Goal: Task Accomplishment & Management: Complete application form

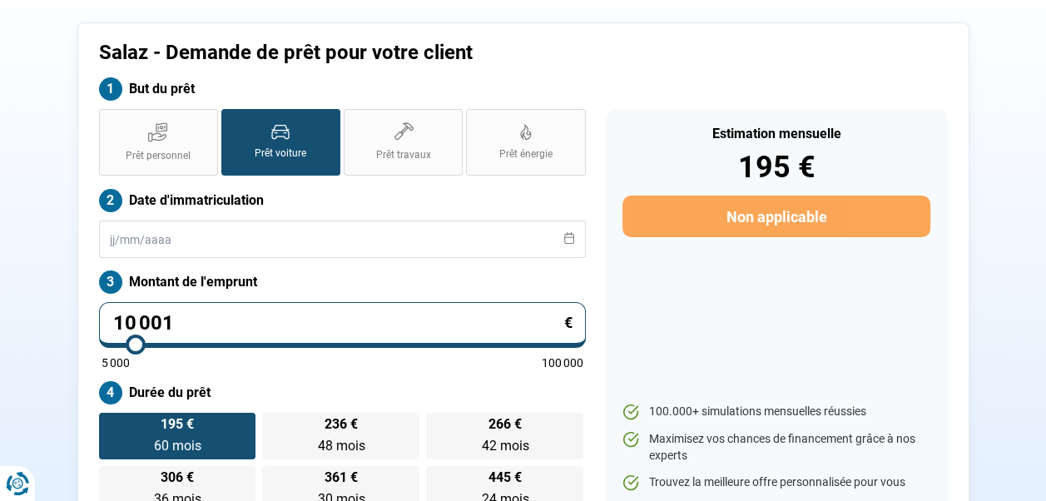
click at [218, 332] on input "10 001" at bounding box center [342, 325] width 487 height 46
type input "1 000"
type input "5000"
type input "100"
type input "5000"
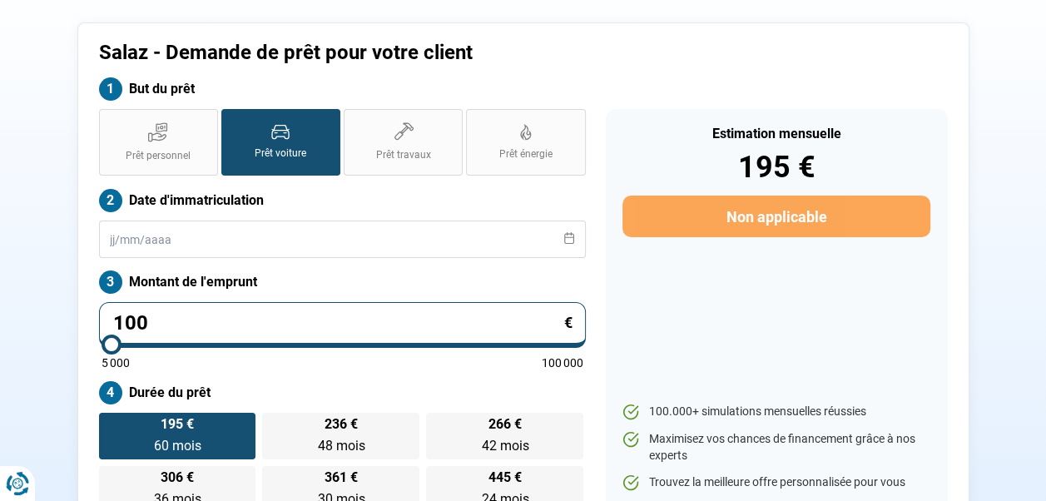
type input "10"
type input "5000"
type input "1"
type input "5000"
type input "0"
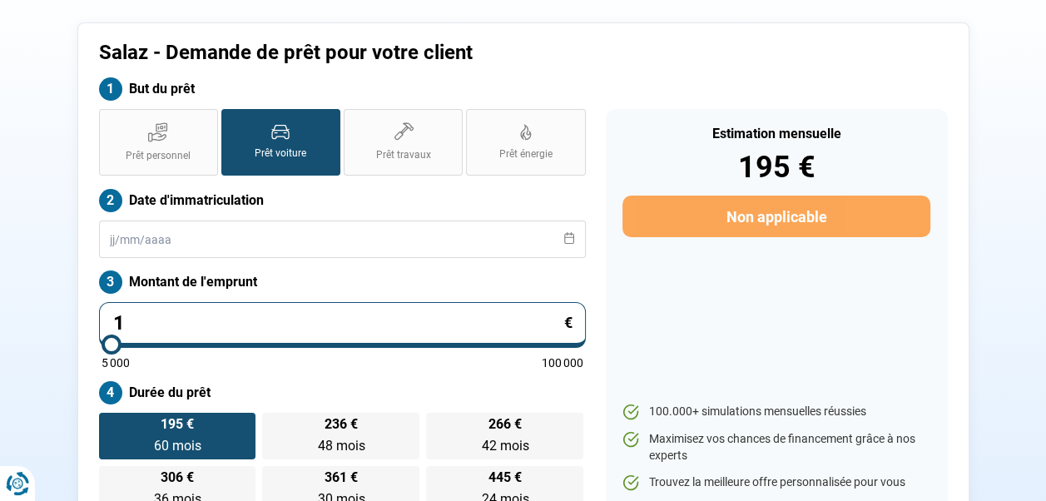
type input "5000"
type input "1"
type input "5000"
type input "15"
type input "5000"
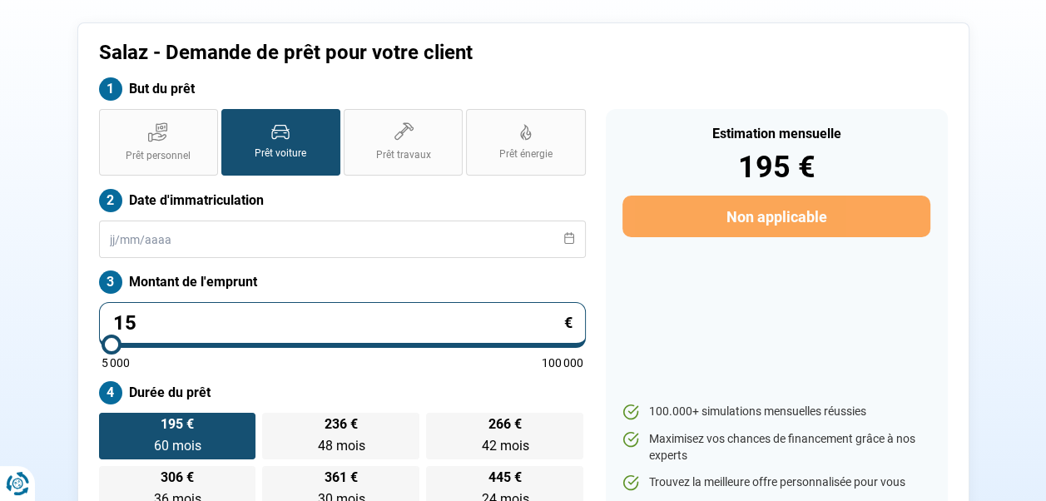
type input "159"
type input "5000"
type input "1 599"
type input "5000"
type input "15 990"
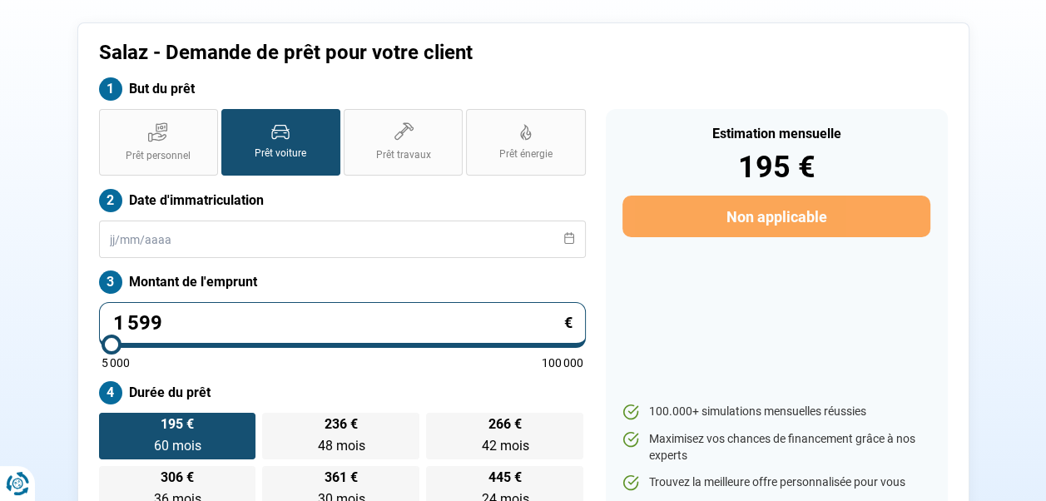
type input "16000"
type input "15 990"
type input "16000"
click at [685, 283] on div "Estimation mensuelle 195 € Non applicable 100.000+ simulations mensuelles réuss…" at bounding box center [777, 310] width 342 height 403
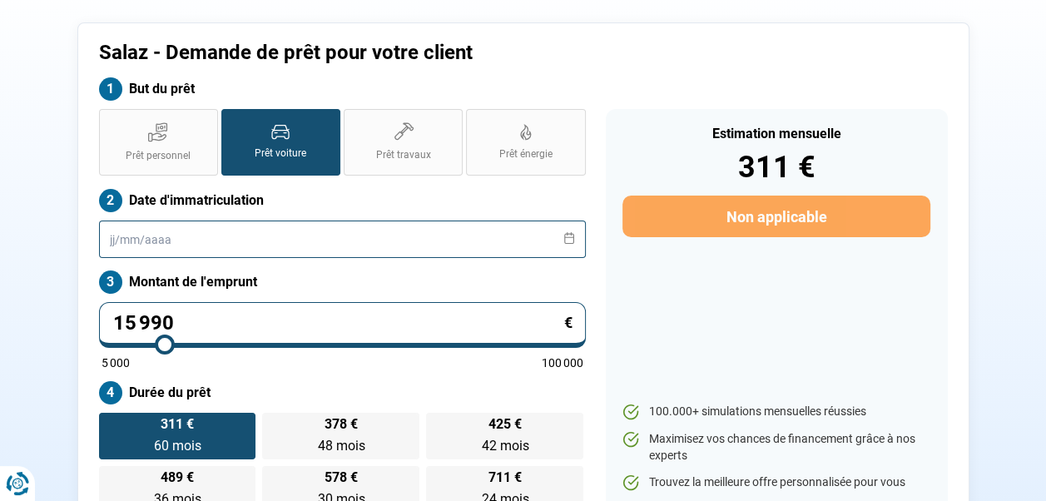
click at [207, 230] on input "text" at bounding box center [342, 238] width 487 height 37
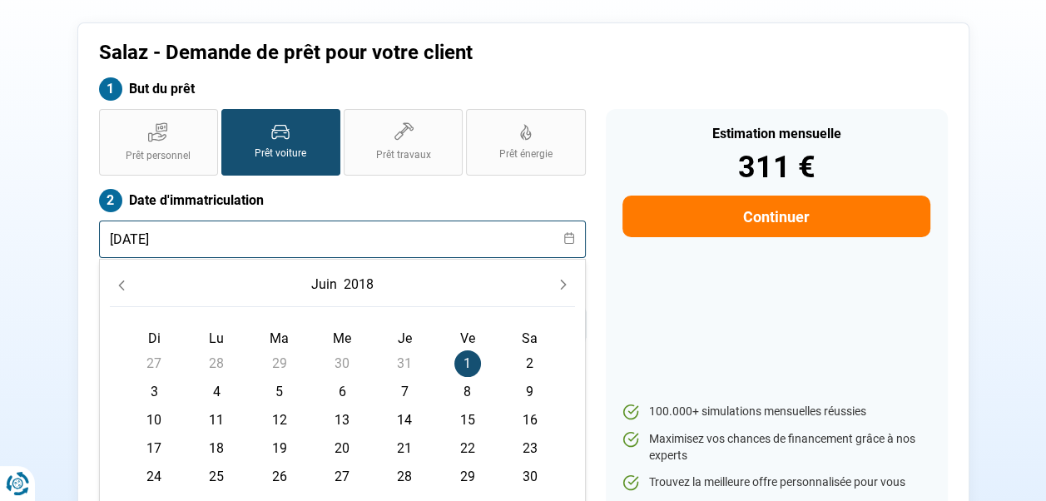
type input "[DATE]"
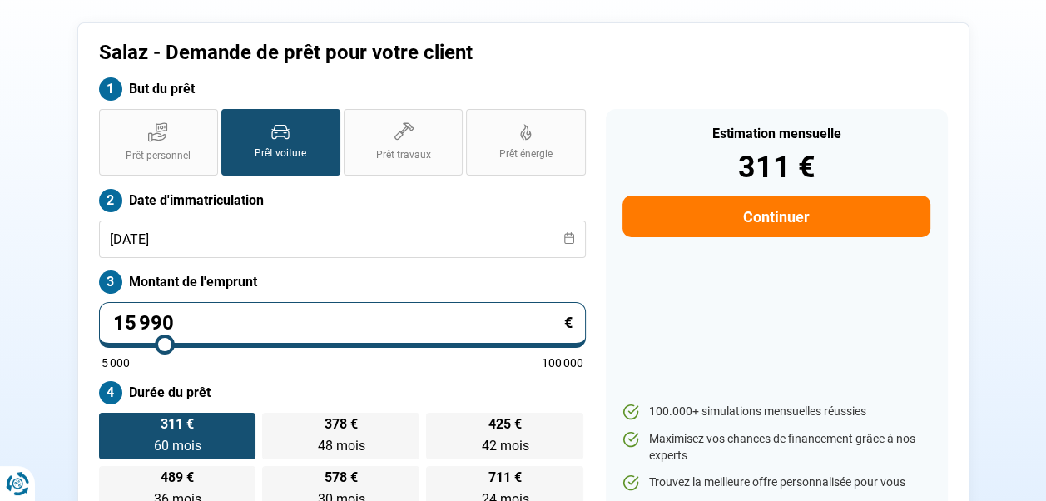
click at [45, 260] on section "Salaz - Demande de prêt pour votre client But du prêt Prêt personnel Prêt voitu…" at bounding box center [523, 276] width 1046 height 614
click at [699, 287] on div "Estimation mensuelle 311 € Continuer 100.000+ simulations mensuelles réussies M…" at bounding box center [777, 310] width 342 height 403
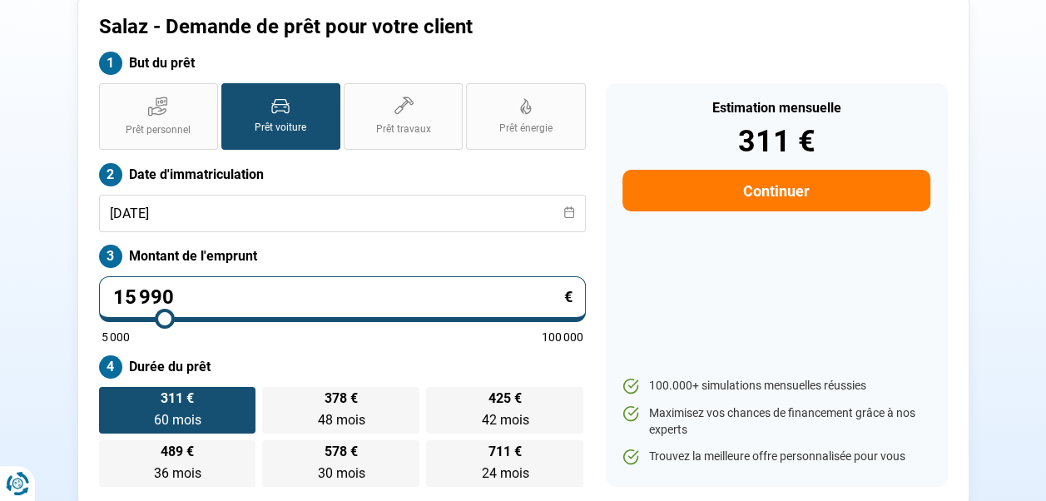
scroll to position [81, 0]
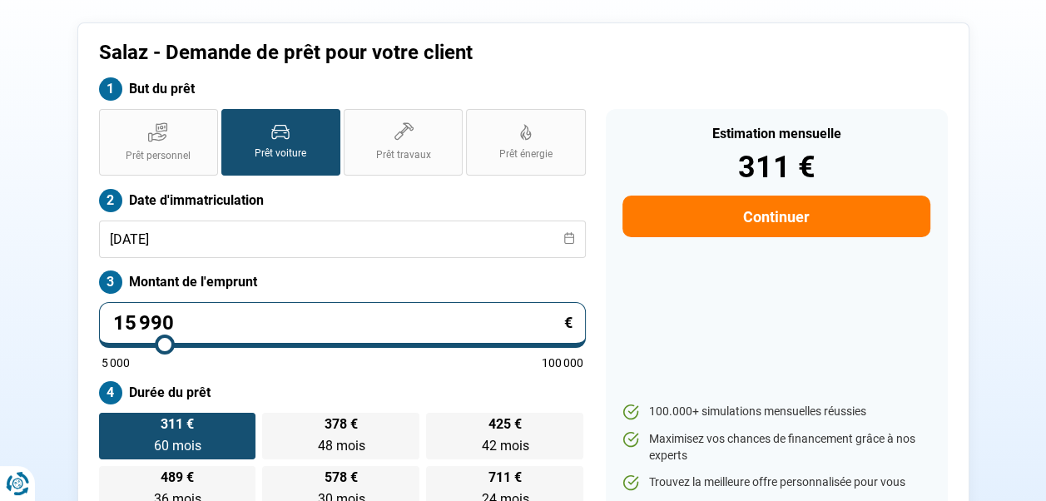
click at [745, 215] on button "Continuer" at bounding box center [775, 216] width 307 height 42
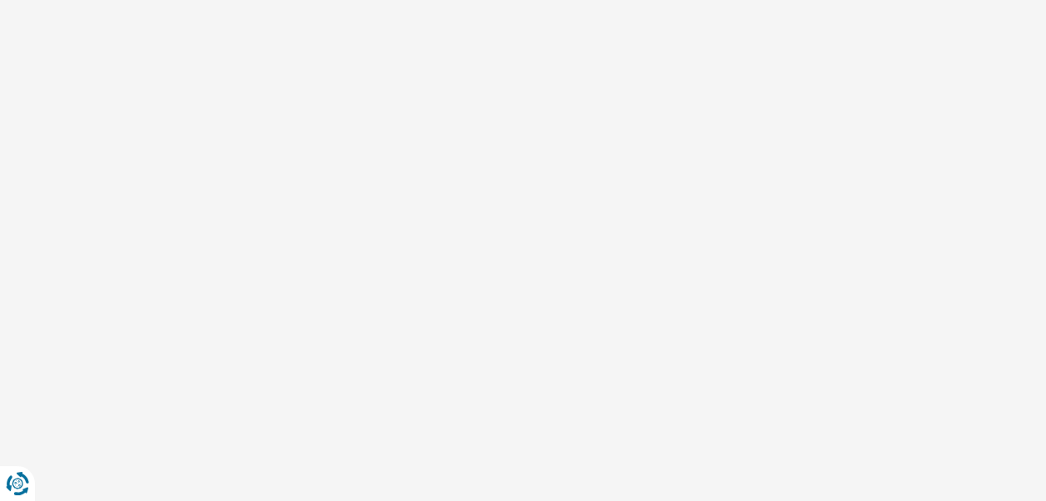
select select "32"
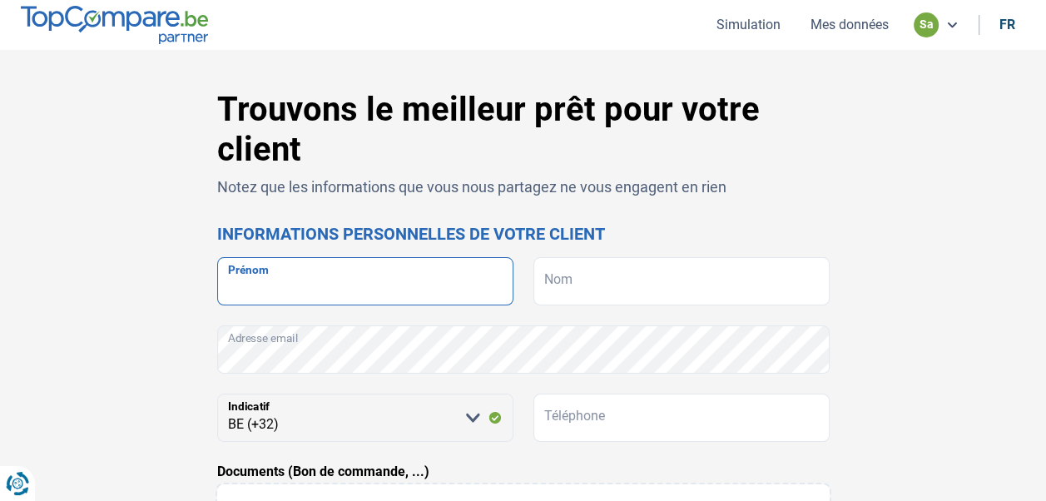
click at [304, 270] on input "Prénom" at bounding box center [365, 281] width 296 height 48
type input "[PERSON_NAME]"
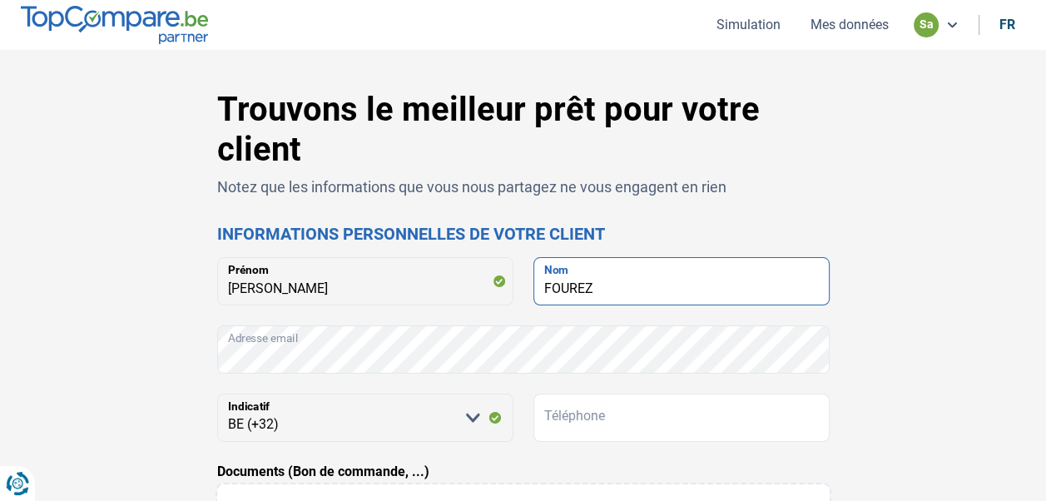
type input "FOUREZ"
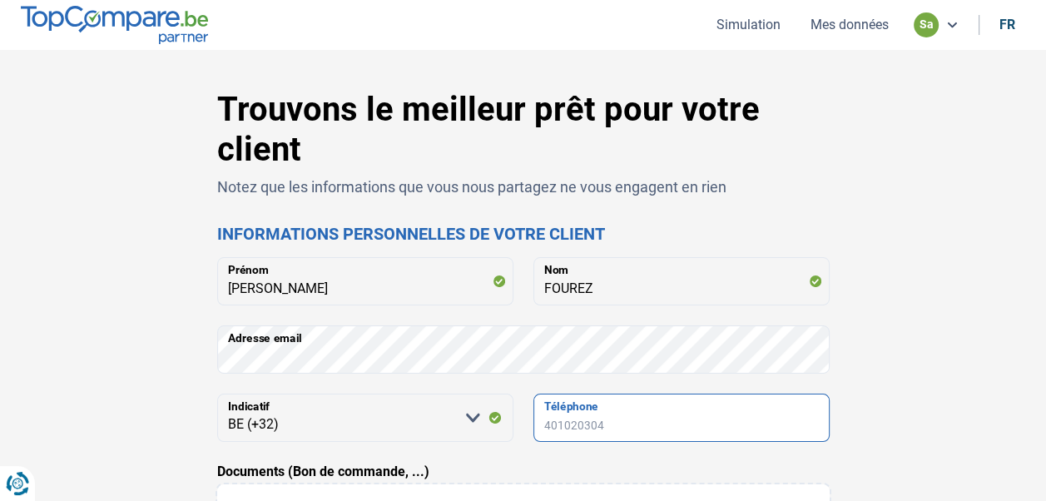
click at [626, 418] on input "Téléphone" at bounding box center [681, 417] width 296 height 48
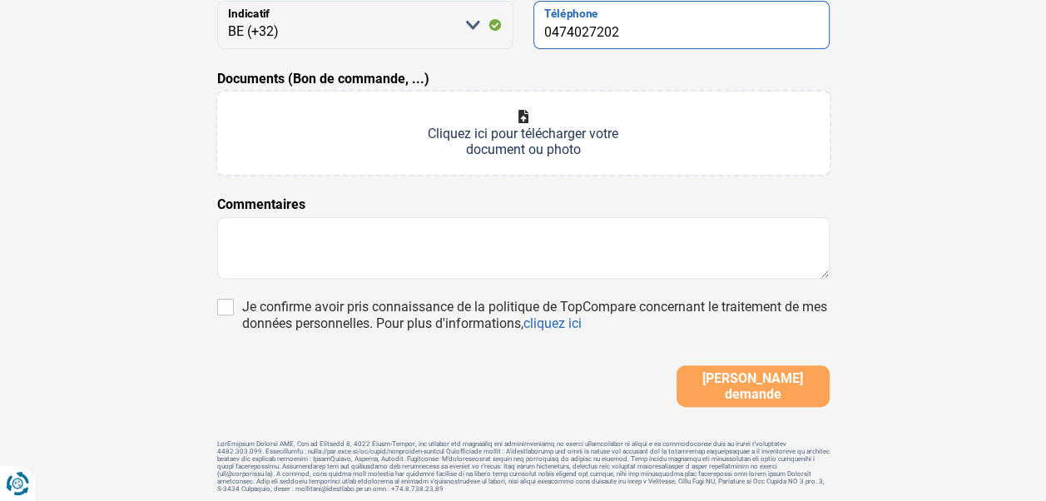
scroll to position [416, 0]
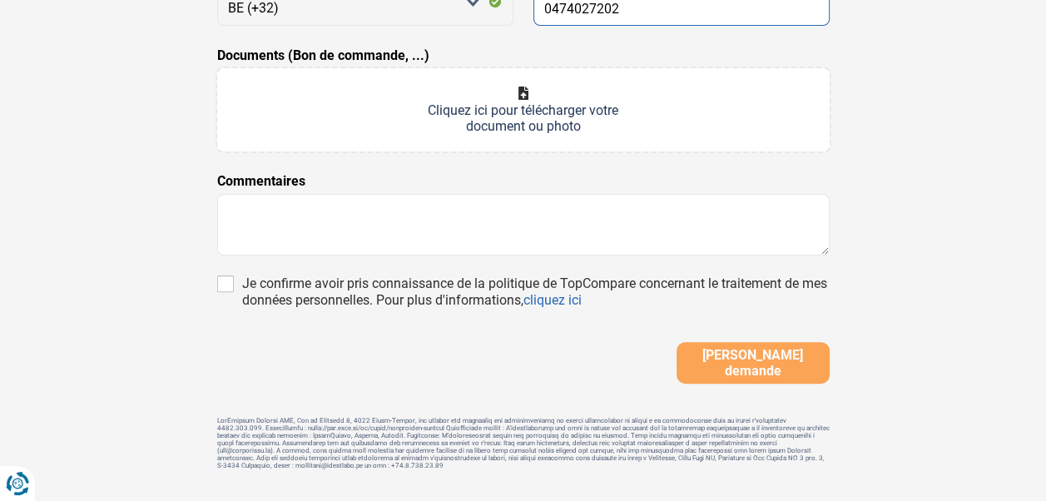
type input "0474027202"
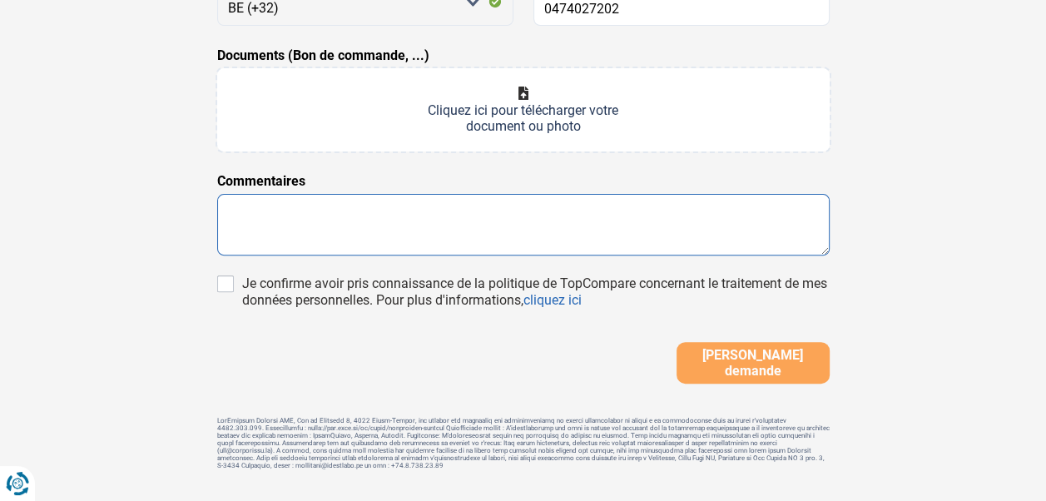
click at [250, 226] on textarea at bounding box center [523, 225] width 612 height 62
click at [253, 215] on textarea at bounding box center [523, 225] width 612 height 62
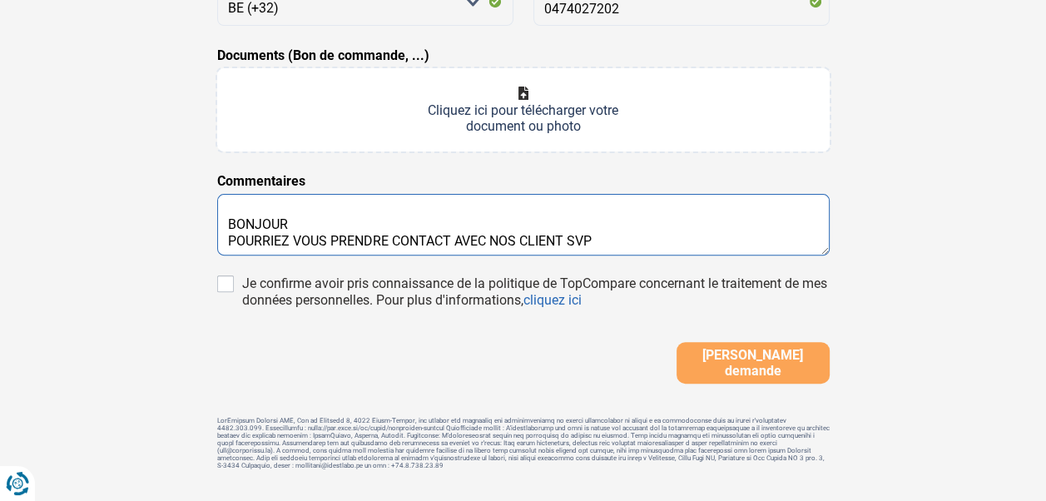
scroll to position [28, 0]
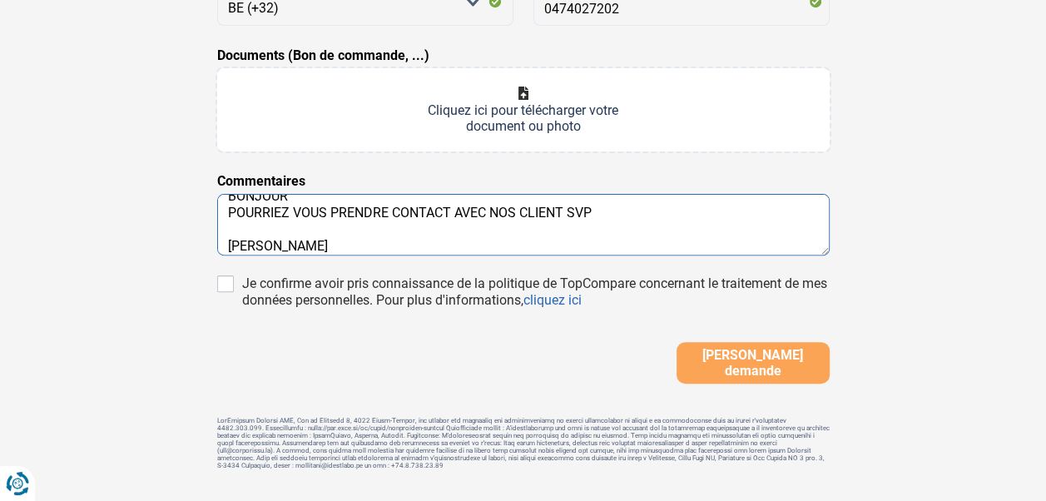
type textarea "BONJOUR POURRIEZ VOUS PRENDRE CONTACT AVEC NOS CLIENT SVP [PERSON_NAME]"
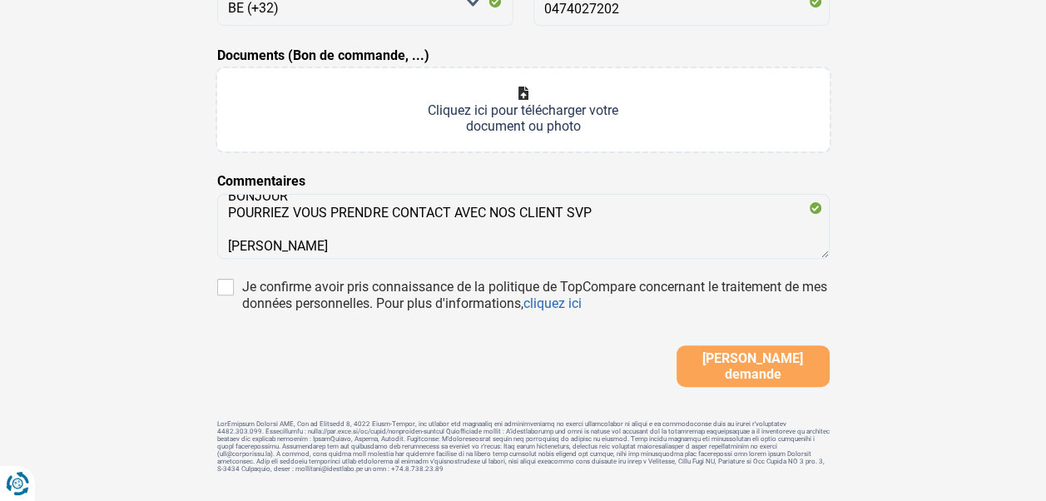
click at [520, 93] on input "Documents (Bon de commande, ...)" at bounding box center [523, 109] width 612 height 83
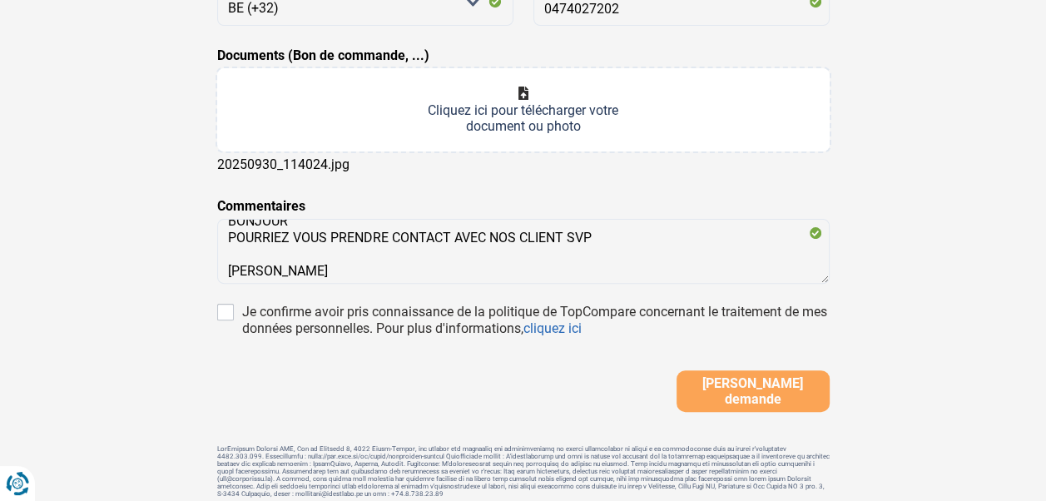
scroll to position [0, 0]
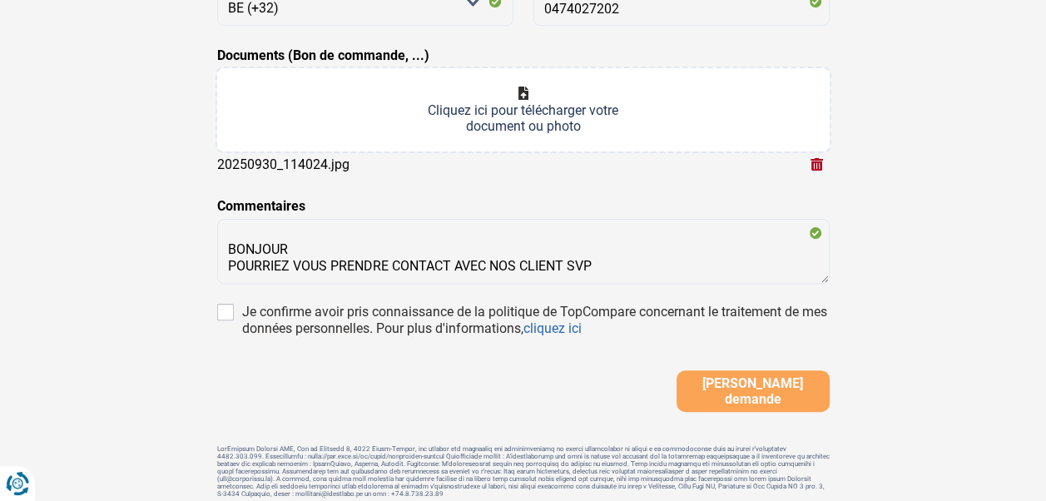
click at [522, 91] on input "Documents (Bon de commande, ...)" at bounding box center [523, 109] width 612 height 83
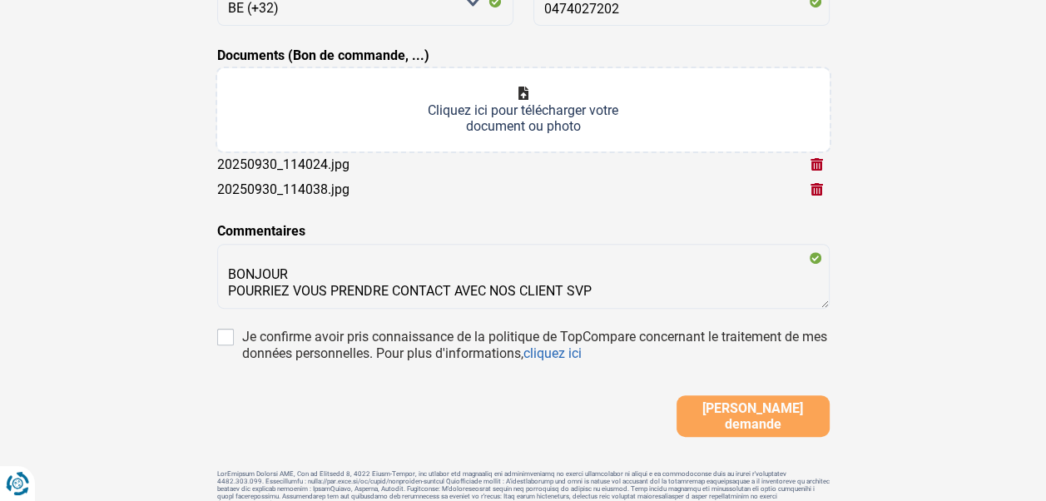
click at [521, 91] on input "Documents (Bon de commande, ...)" at bounding box center [523, 109] width 612 height 83
type input "C:\fakepath\20250930_114043.jpg"
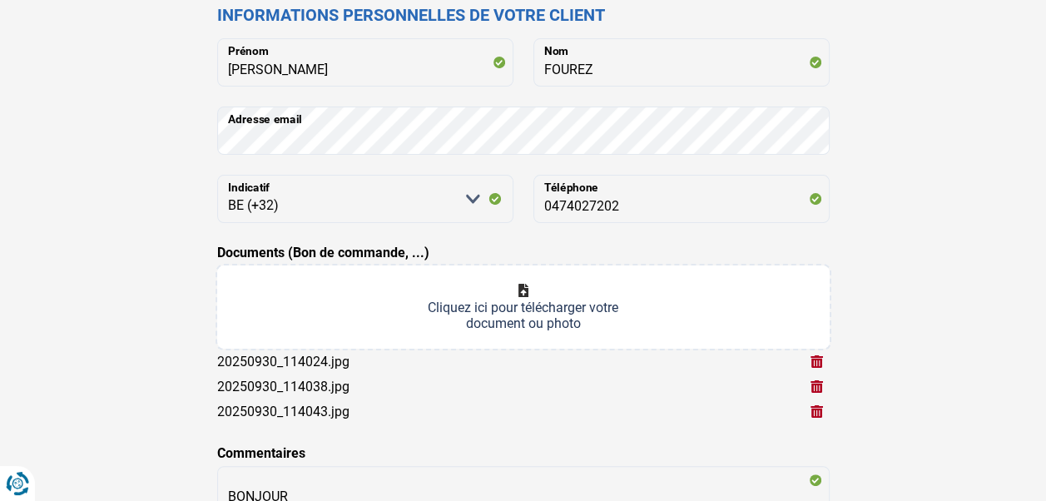
scroll to position [535, 0]
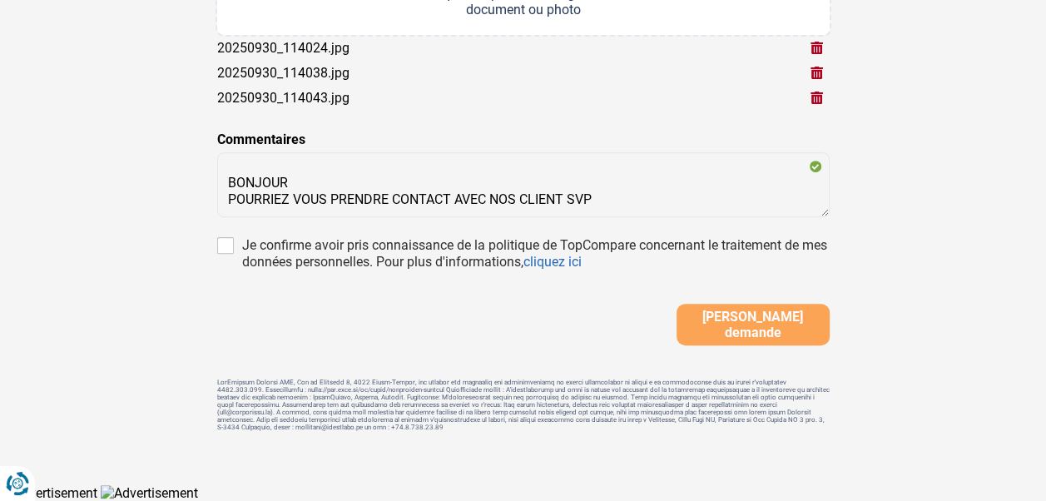
click at [729, 328] on span "[PERSON_NAME] demande" at bounding box center [752, 325] width 143 height 32
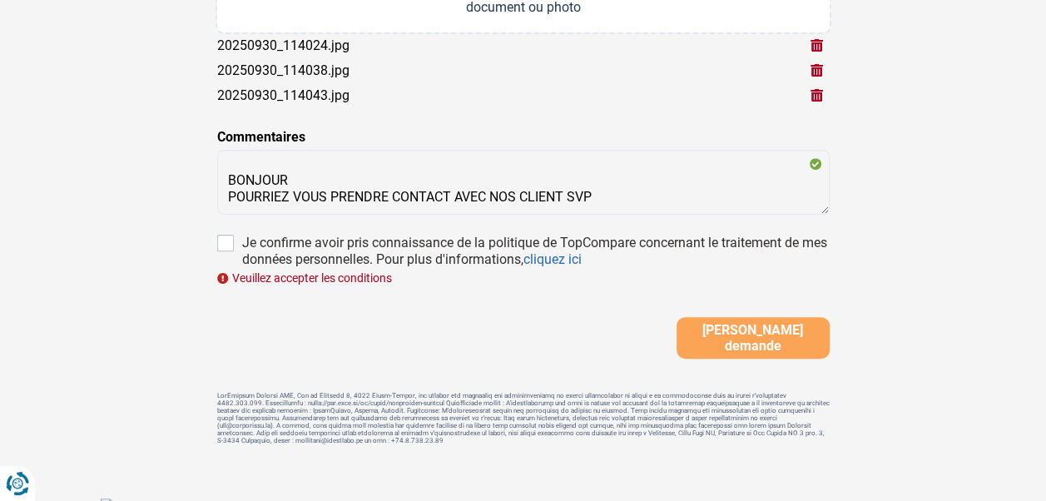
scroll to position [551, 0]
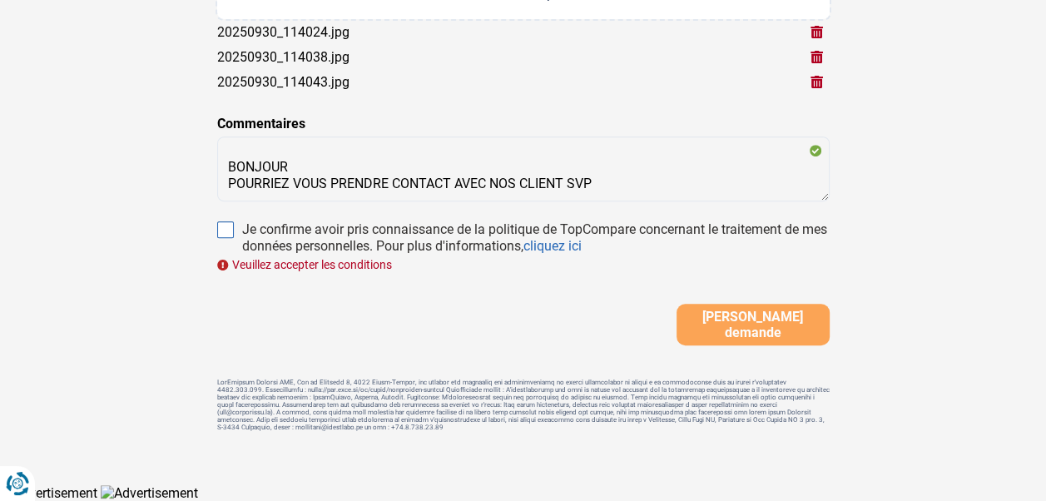
drag, startPoint x: 223, startPoint y: 223, endPoint x: 233, endPoint y: 227, distance: 10.8
click at [223, 224] on input "Je confirme avoir pris connaissance de la politique de TopCompare concernant le…" at bounding box center [225, 229] width 17 height 17
checkbox input "true"
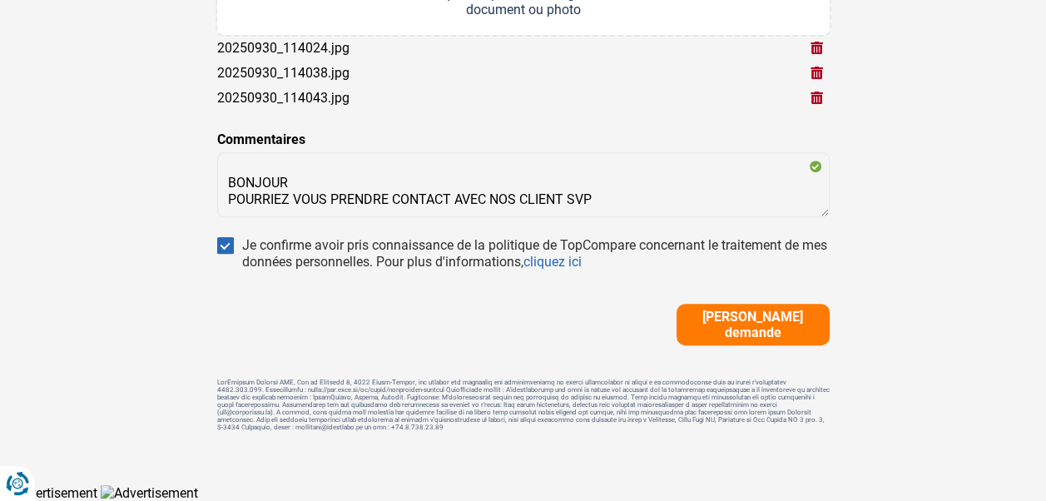
click at [731, 329] on span "[PERSON_NAME] demande" at bounding box center [752, 325] width 143 height 32
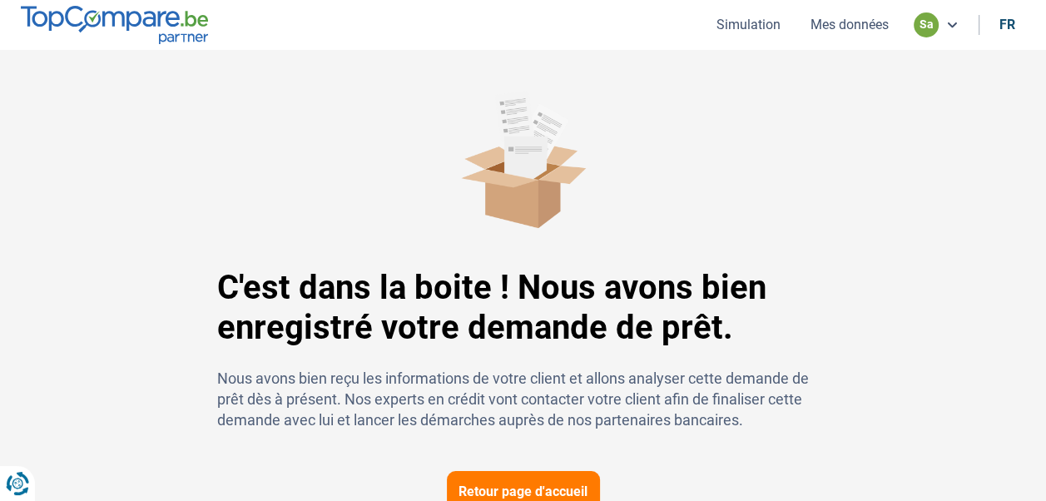
click at [838, 24] on button "Mes données" at bounding box center [849, 24] width 88 height 17
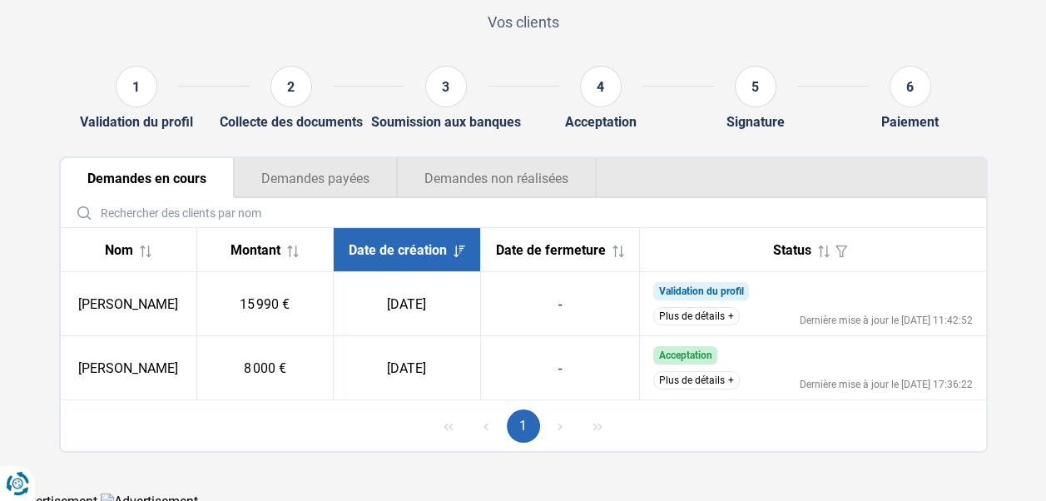
scroll to position [127, 0]
